Goal: Task Accomplishment & Management: Complete application form

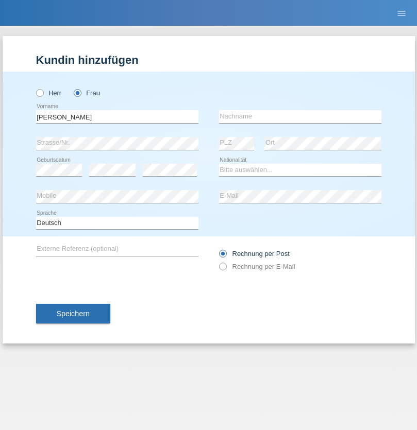
type input "[PERSON_NAME]"
click at [300, 116] on input "text" at bounding box center [300, 116] width 162 height 13
type input "Di Nunzio"
select select "IT"
select select "C"
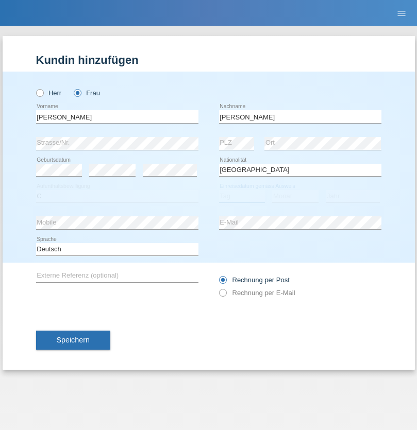
select select "18"
select select "09"
select select "1976"
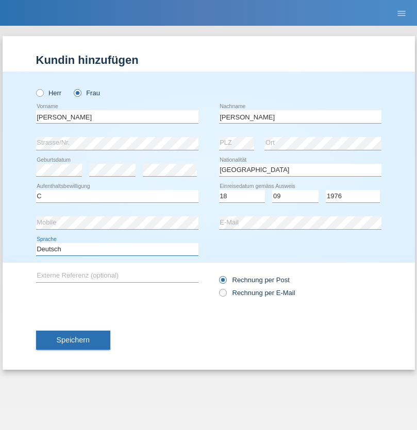
select select "en"
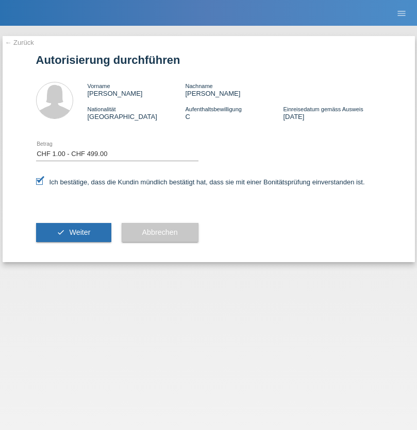
select select "1"
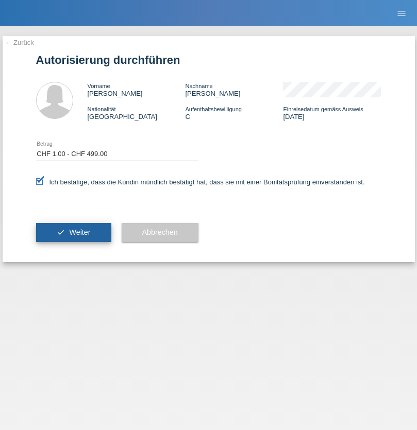
click at [73, 232] on span "Weiter" at bounding box center [79, 232] width 21 height 8
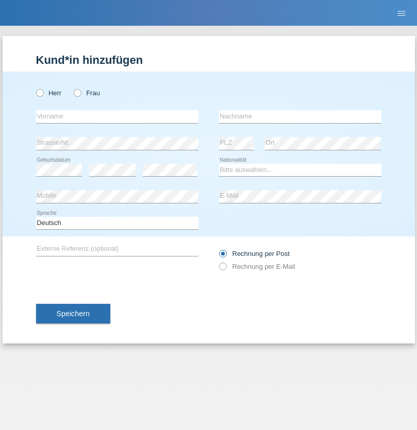
radio input "true"
click at [117, 116] on input "text" at bounding box center [117, 116] width 162 height 13
type input "[PERSON_NAME]"
click at [300, 116] on input "text" at bounding box center [300, 116] width 162 height 13
type input "Mäder"
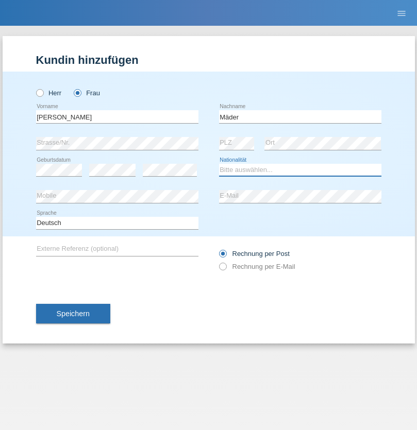
select select "CH"
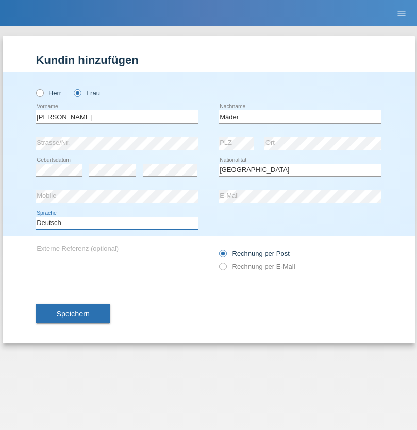
select select "en"
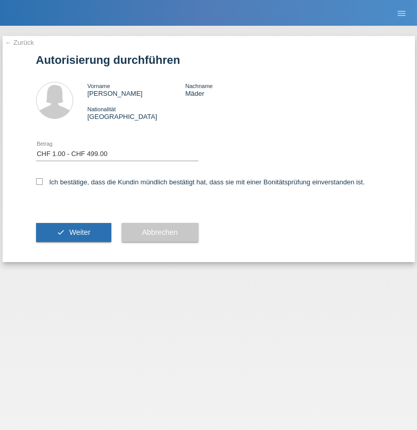
select select "1"
checkbox input "true"
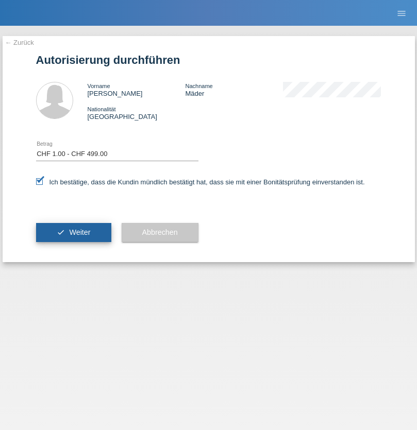
click at [73, 232] on span "Weiter" at bounding box center [79, 232] width 21 height 8
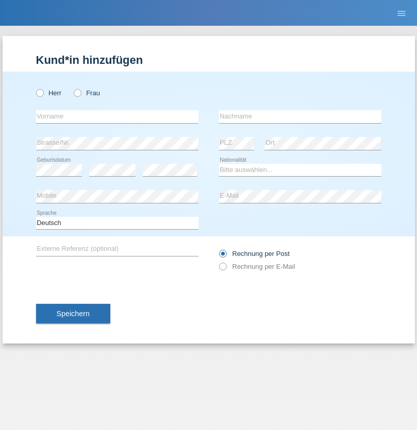
radio input "true"
click at [117, 116] on input "text" at bounding box center [117, 116] width 162 height 13
type input "Alessio"
click at [300, 116] on input "text" at bounding box center [300, 116] width 162 height 13
type input "Boss"
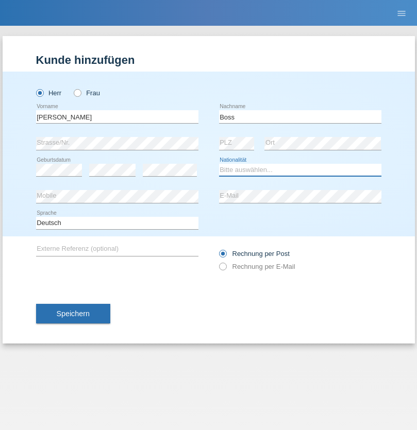
select select "CH"
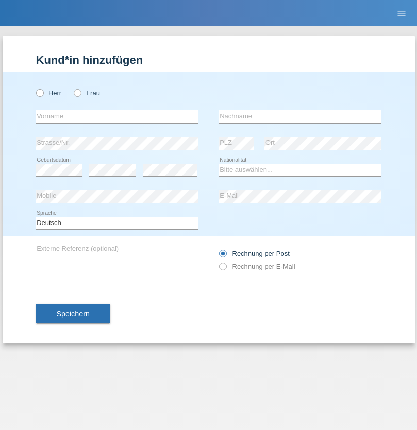
radio input "true"
click at [117, 116] on input "text" at bounding box center [117, 116] width 162 height 13
type input "firat"
click at [300, 116] on input "text" at bounding box center [300, 116] width 162 height 13
type input "kara"
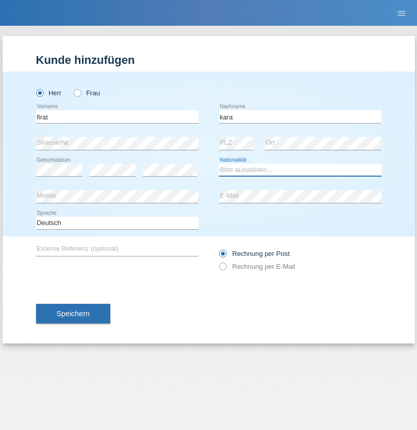
select select "CH"
radio input "true"
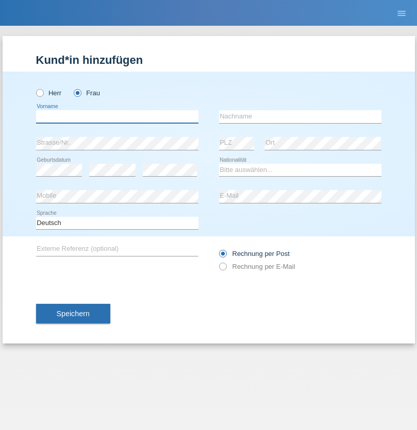
click at [117, 116] on input "text" at bounding box center [117, 116] width 162 height 13
type input "Sabrina"
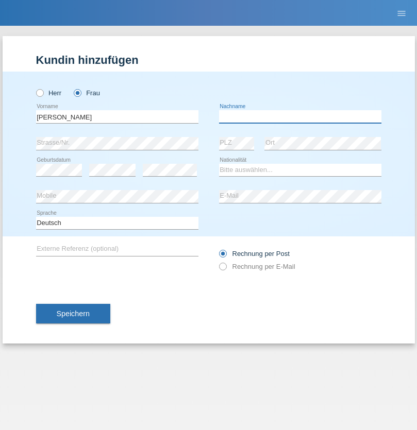
click at [300, 116] on input "text" at bounding box center [300, 116] width 162 height 13
type input "Santos"
select select "PT"
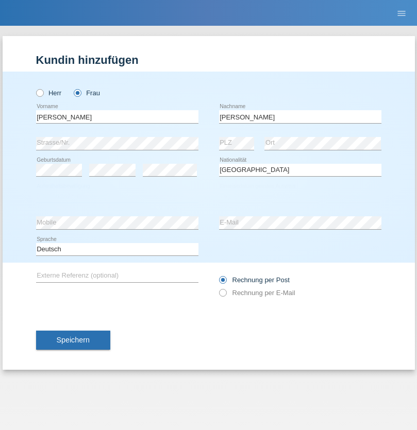
select select "C"
select select "05"
select select "12"
select select "2000"
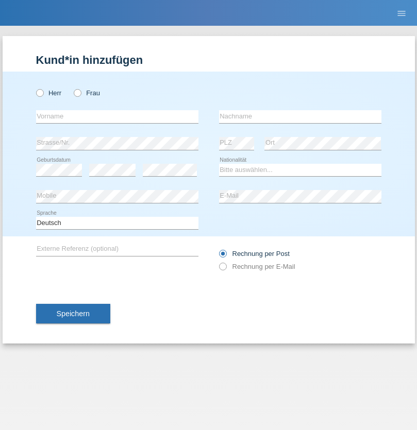
radio input "true"
click at [117, 116] on input "text" at bounding box center [117, 116] width 162 height 13
type input "Anett"
click at [300, 116] on input "text" at bounding box center [300, 116] width 162 height 13
type input "[PERSON_NAME]"
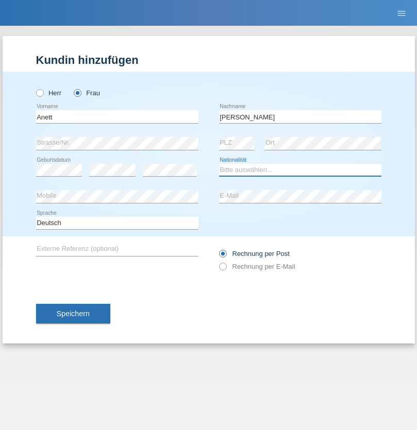
select select "HU"
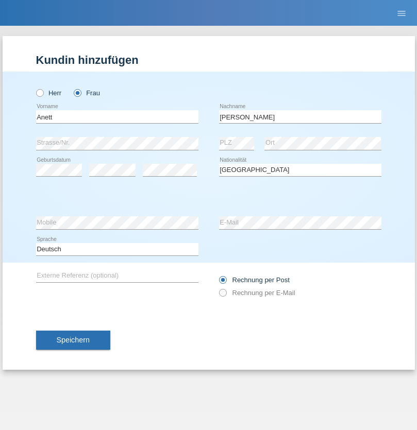
select select "C"
select select "04"
select select "09"
select select "2021"
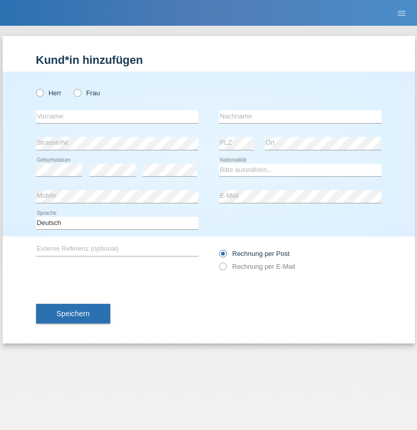
radio input "true"
click at [117, 116] on input "text" at bounding box center [117, 116] width 162 height 13
type input "Tanja"
click at [300, 116] on input "text" at bounding box center [300, 116] width 162 height 13
type input "Hirsiger"
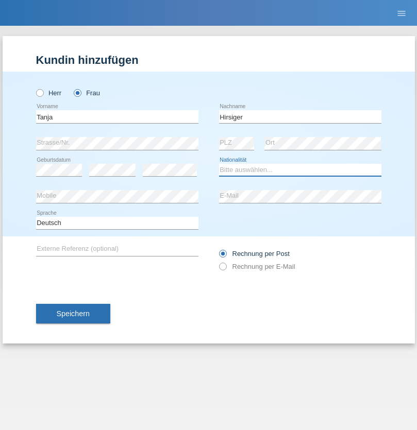
select select "CH"
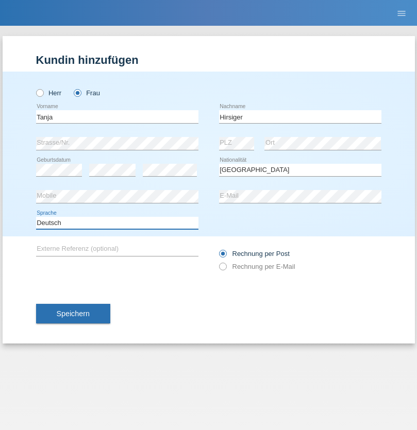
select select "en"
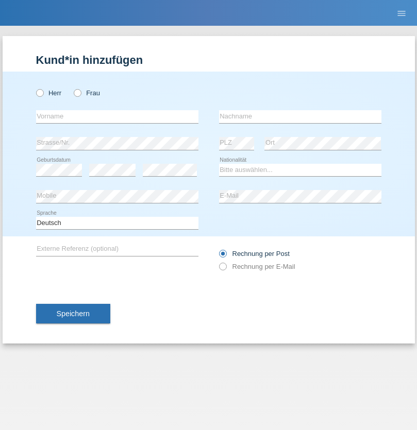
radio input "true"
click at [117, 116] on input "text" at bounding box center [117, 116] width 162 height 13
type input "Ketty"
click at [300, 116] on input "text" at bounding box center [300, 116] width 162 height 13
type input "Kalupnath"
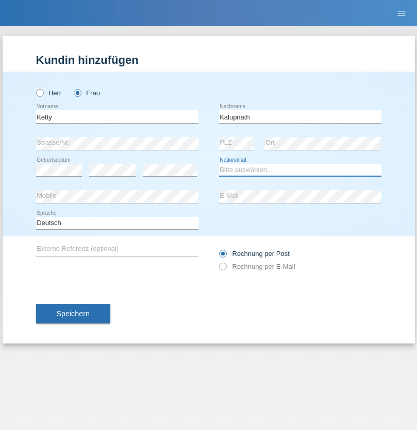
select select "CH"
